Goal: Find specific page/section: Find specific page/section

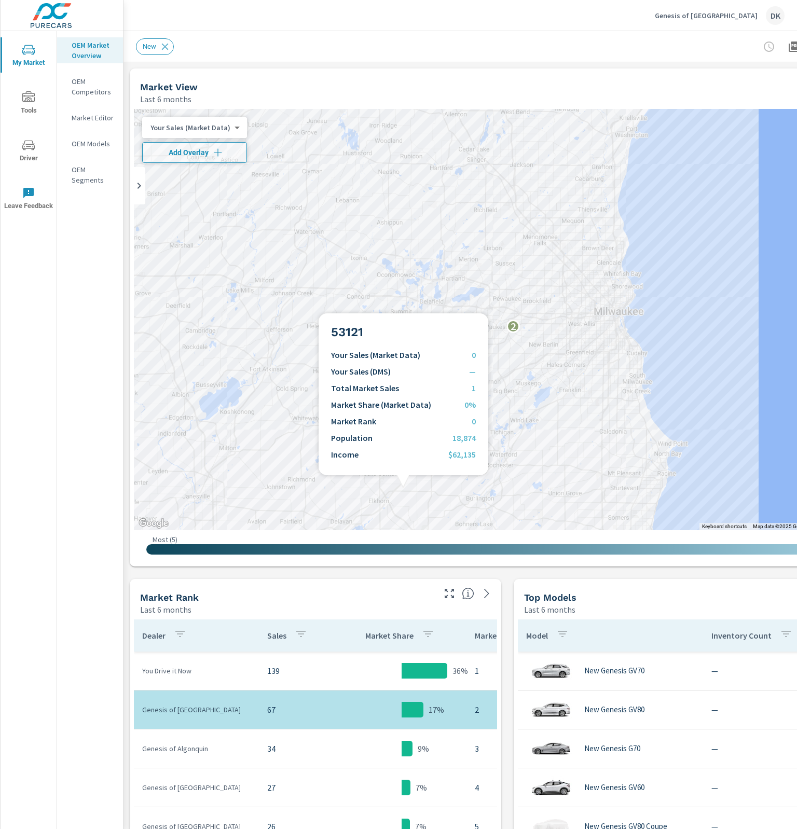
click at [403, 488] on div "2 2 2 2 2" at bounding box center [507, 319] width 747 height 421
click at [406, 485] on div "2 2 2 2 2" at bounding box center [507, 319] width 747 height 421
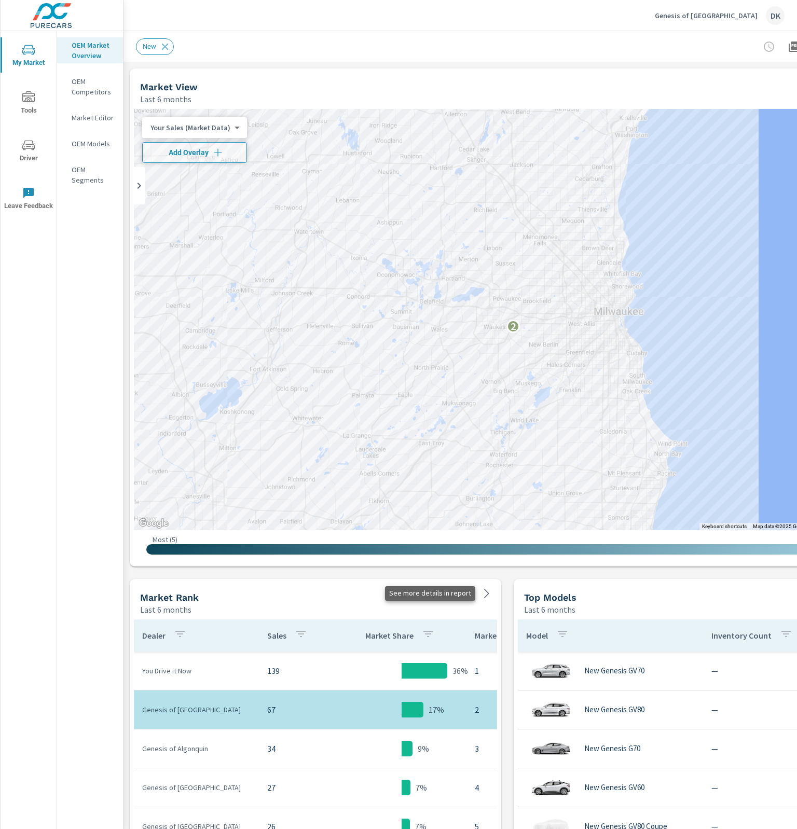
click at [486, 593] on icon at bounding box center [487, 593] width 12 height 12
